Goal: Navigation & Orientation: Find specific page/section

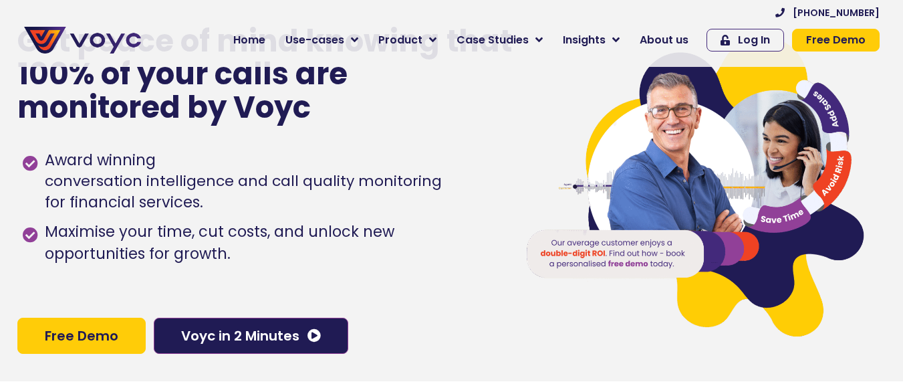
click at [118, 44] on img at bounding box center [82, 40] width 117 height 27
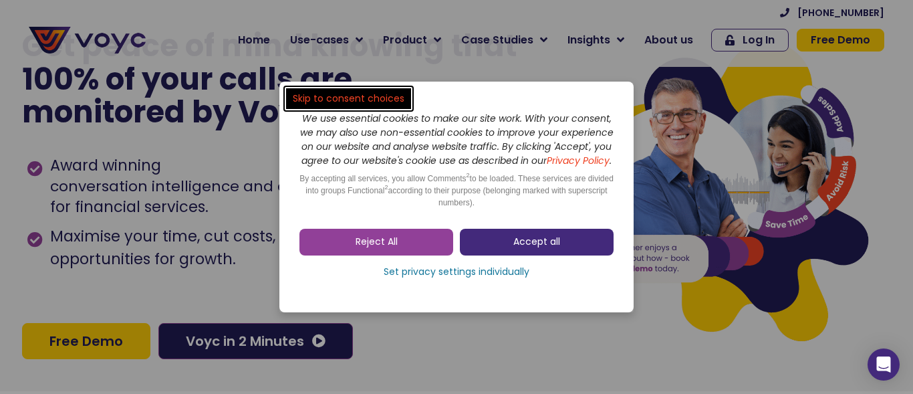
click at [530, 249] on span "Accept all" at bounding box center [536, 241] width 47 height 13
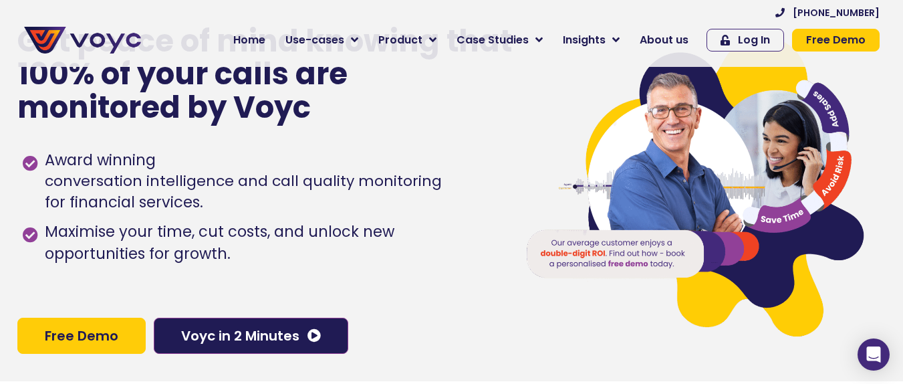
click at [59, 38] on img at bounding box center [82, 40] width 117 height 27
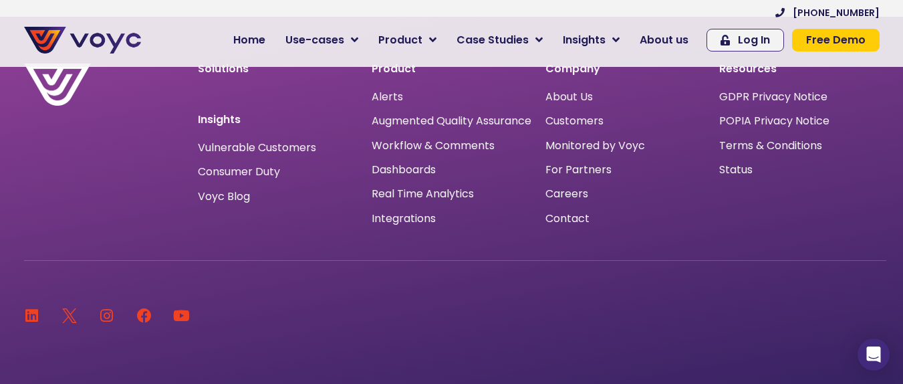
scroll to position [8688, 0]
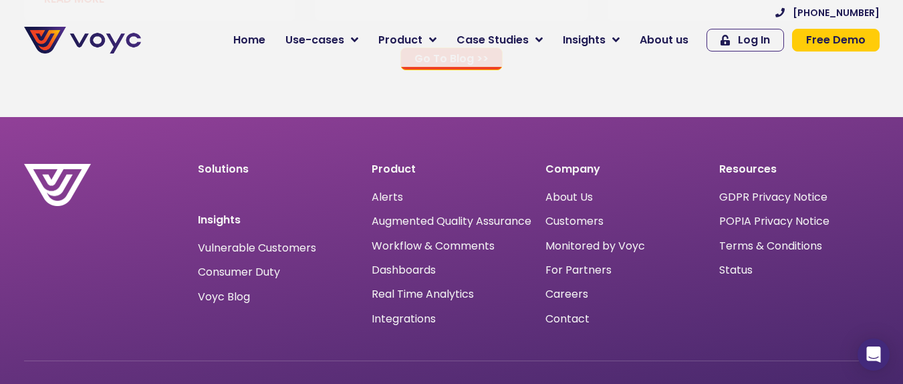
click at [518, 157] on div "Product Alerts Augmented Quality Assurance Workflow & Comments Dashboards Real …" at bounding box center [452, 245] width 174 height 176
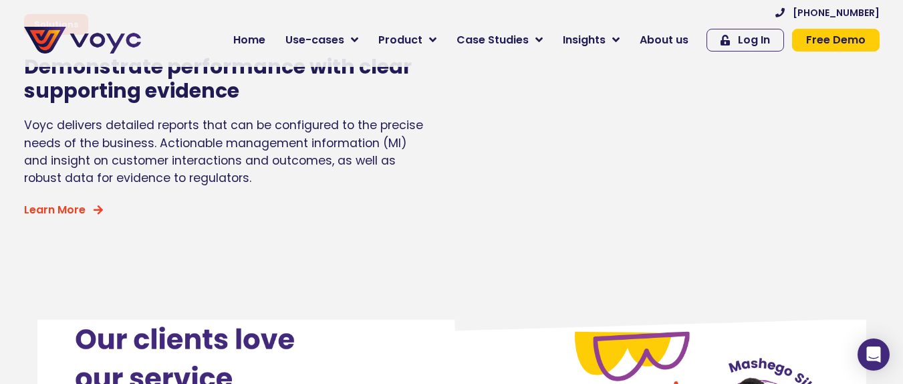
scroll to position [4478, 0]
